Goal: Information Seeking & Learning: Learn about a topic

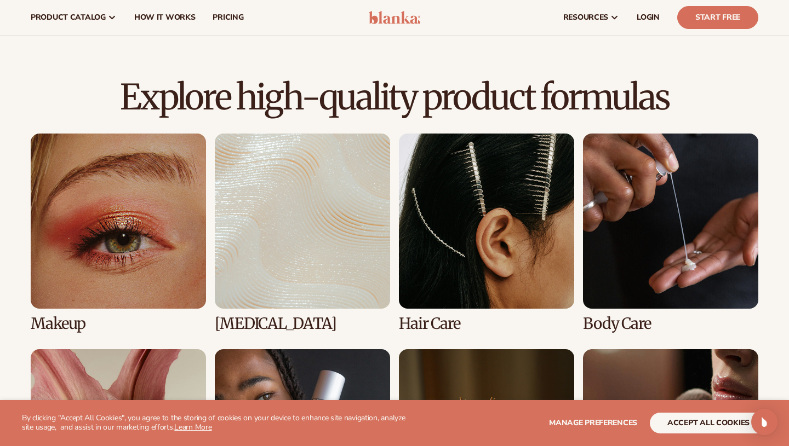
scroll to position [678, 0]
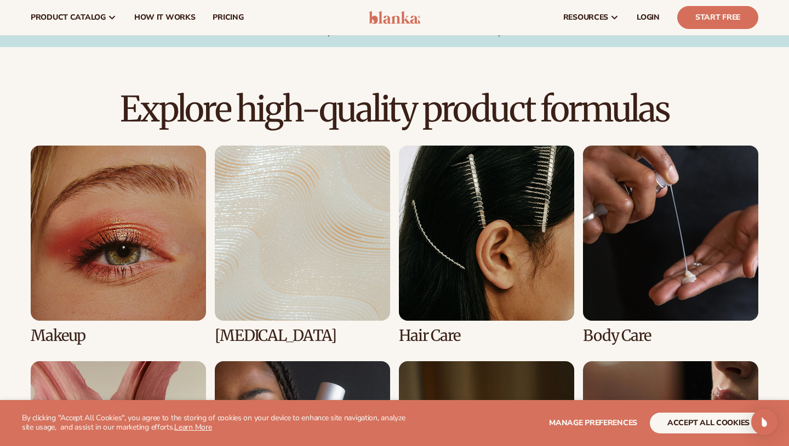
click at [89, 261] on link "1 / 8" at bounding box center [118, 245] width 175 height 199
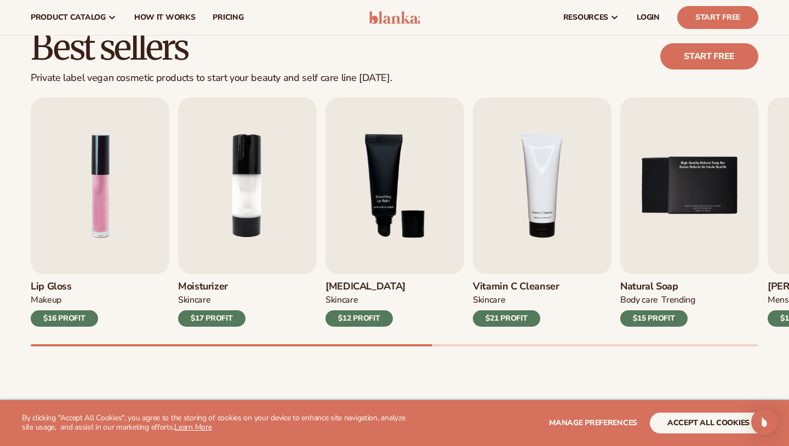
scroll to position [291, 0]
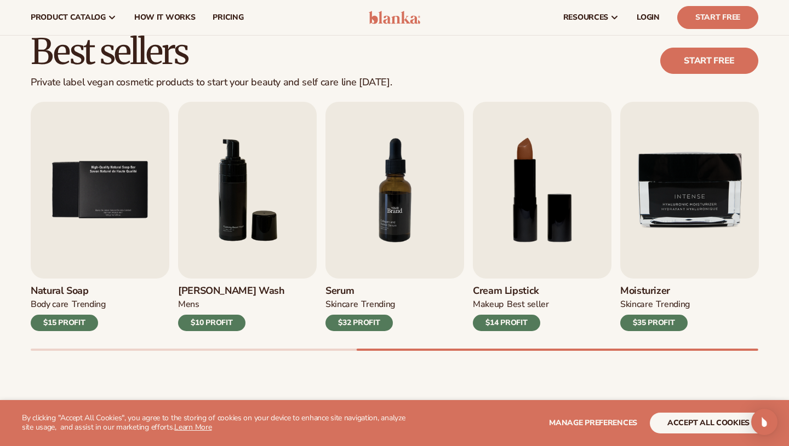
click at [369, 264] on img "7 / 9" at bounding box center [394, 190] width 139 height 177
click at [363, 319] on div "$32 PROFIT" at bounding box center [358, 323] width 67 height 16
click at [387, 215] on img "7 / 9" at bounding box center [394, 190] width 139 height 177
click at [403, 132] on img "7 / 9" at bounding box center [394, 190] width 139 height 177
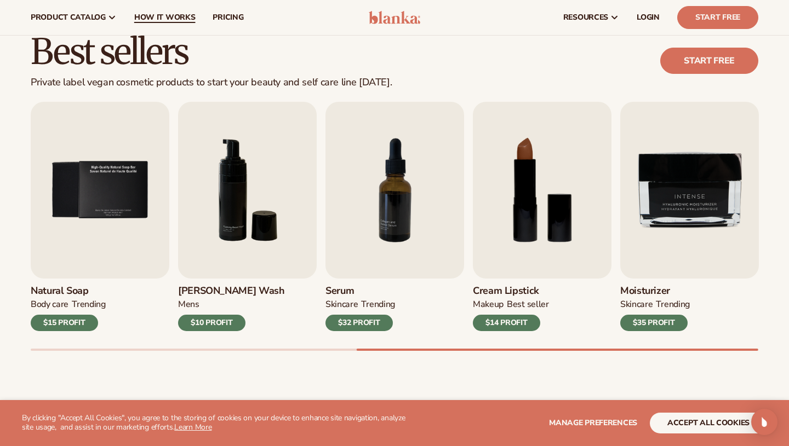
click at [170, 20] on span "How It Works" at bounding box center [164, 17] width 61 height 9
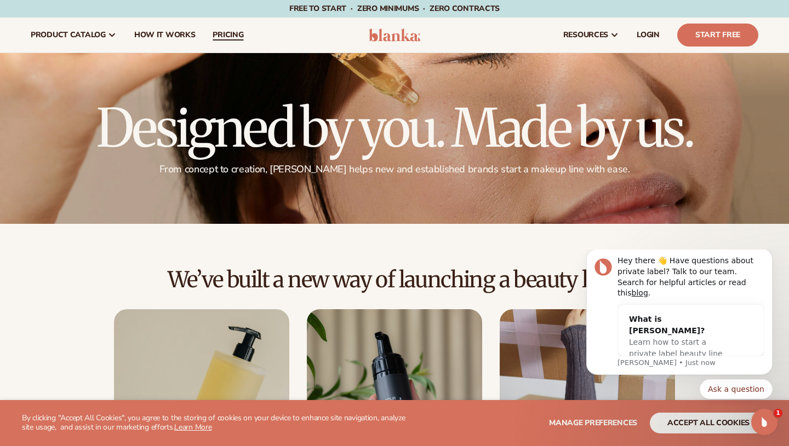
click at [214, 36] on span "pricing" at bounding box center [227, 35] width 31 height 9
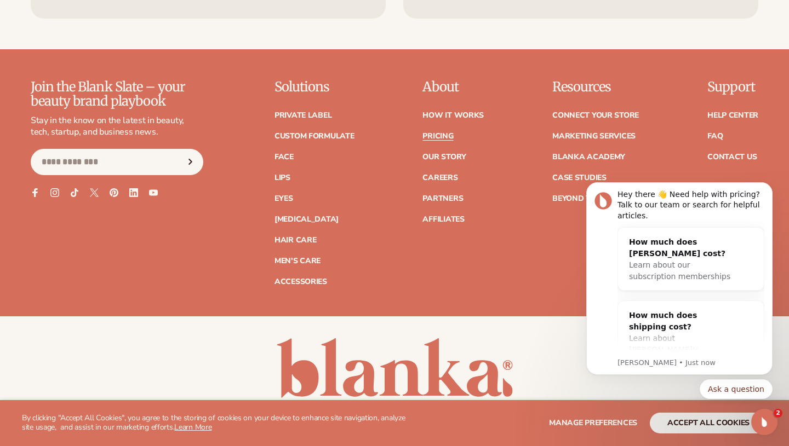
scroll to position [2304, 0]
